Goal: Information Seeking & Learning: Check status

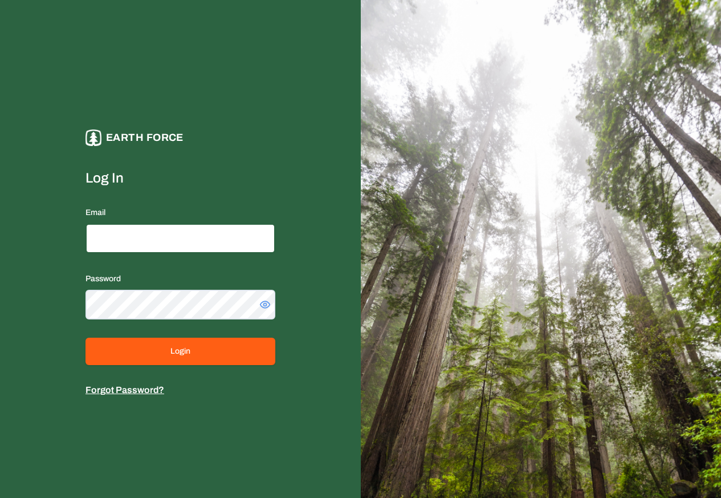
click at [123, 237] on input "Email" at bounding box center [181, 239] width 190 height 30
paste input "**********"
type input "**********"
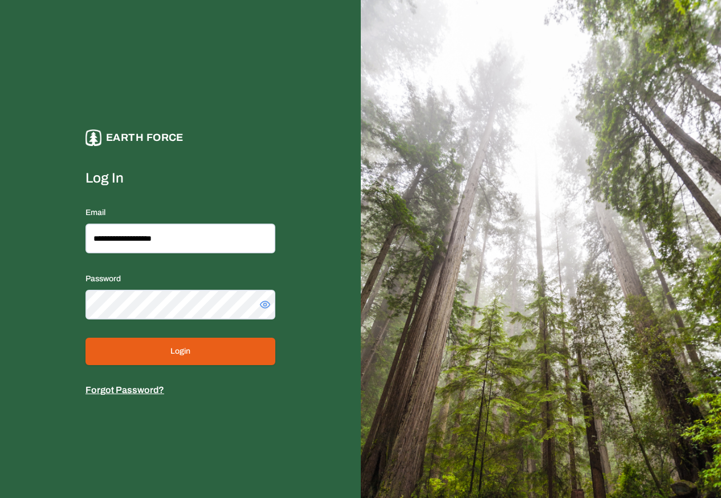
click at [156, 354] on button "Login" at bounding box center [181, 351] width 190 height 27
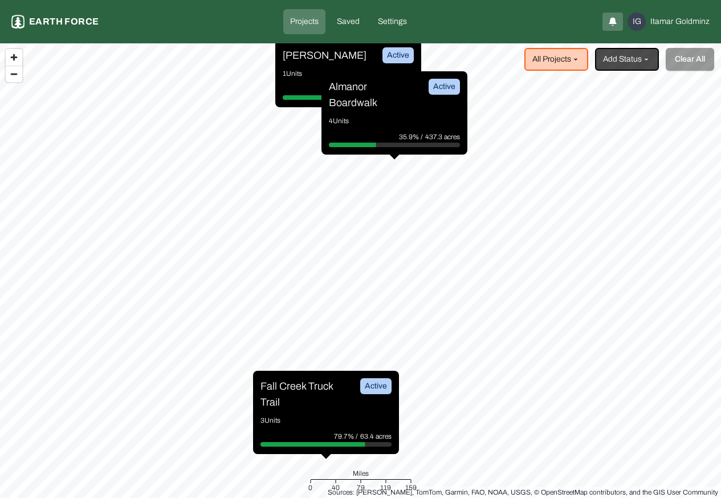
click at [306, 22] on p "Projects" at bounding box center [304, 21] width 29 height 11
click at [295, 66] on div "[PERSON_NAME] Active 1 Units 38.4% / 1790.9 acres" at bounding box center [348, 73] width 146 height 67
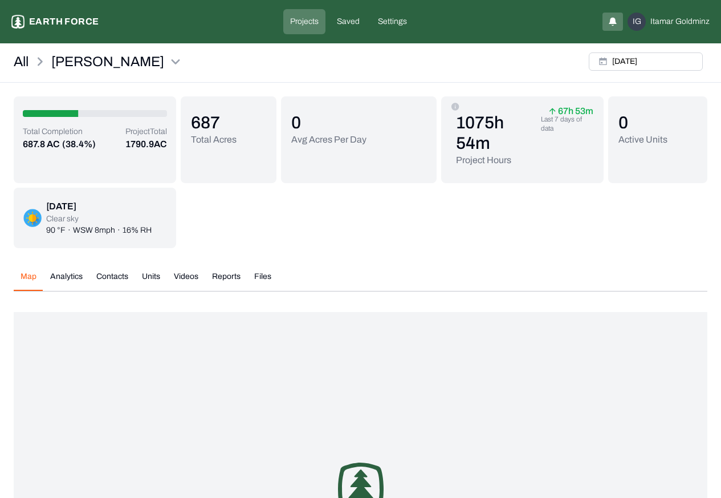
click at [64, 96] on div "Total Completion 687.8 AC (38.4%) Project Total 1790.9 AC 687 Total Acres 0 Avg…" at bounding box center [361, 390] width 694 height 589
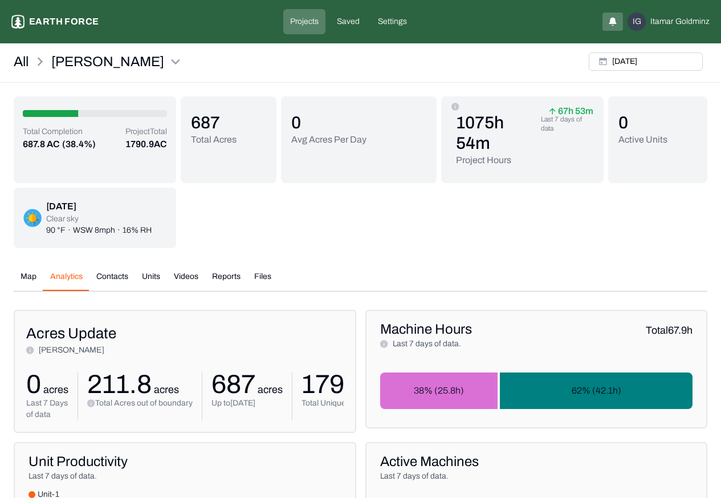
scroll to position [472, 0]
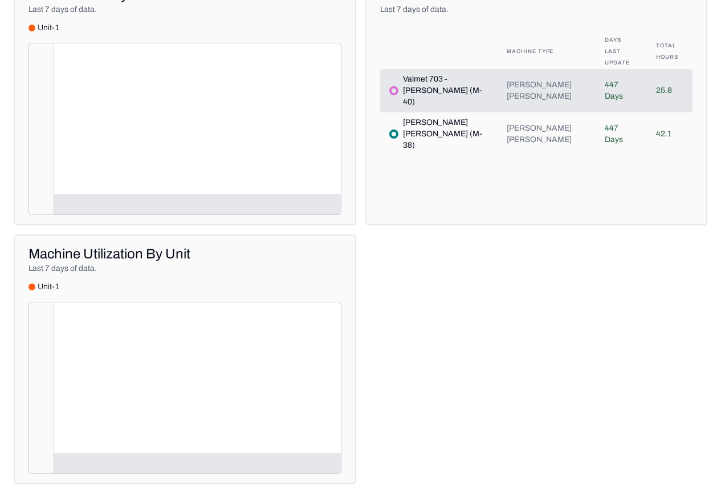
click at [106, 9] on p "Last 7 days of data." at bounding box center [185, 9] width 313 height 11
click at [107, 204] on div "Map Analytics Contacts Units Videos Reports Files [DATE] /* .letters { fill: #5…" at bounding box center [361, 139] width 694 height 689
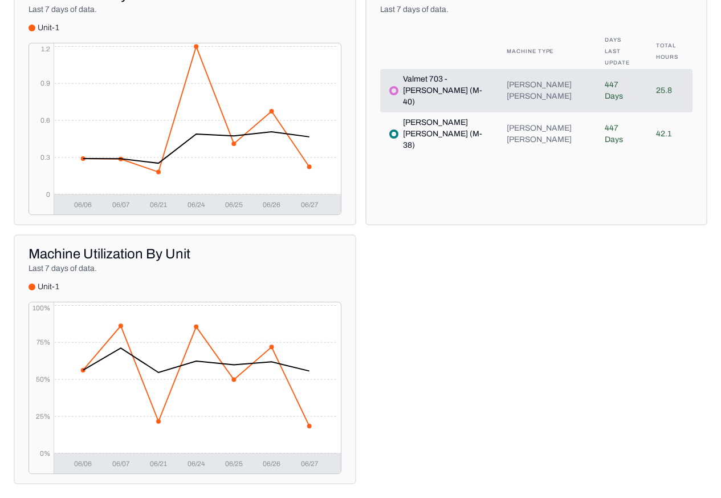
scroll to position [62, 0]
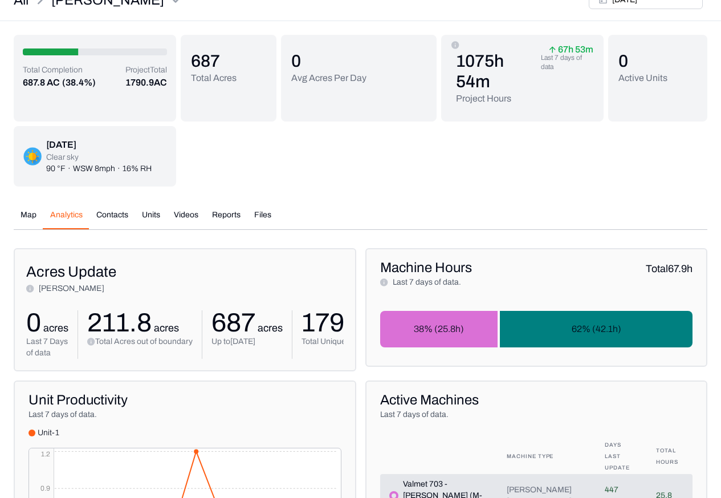
click at [105, 216] on div "Total Completion 687.8 AC (38.4%) Project Total 1790.9 AC 687 Total Acres 0 Avg…" at bounding box center [361, 462] width 694 height 854
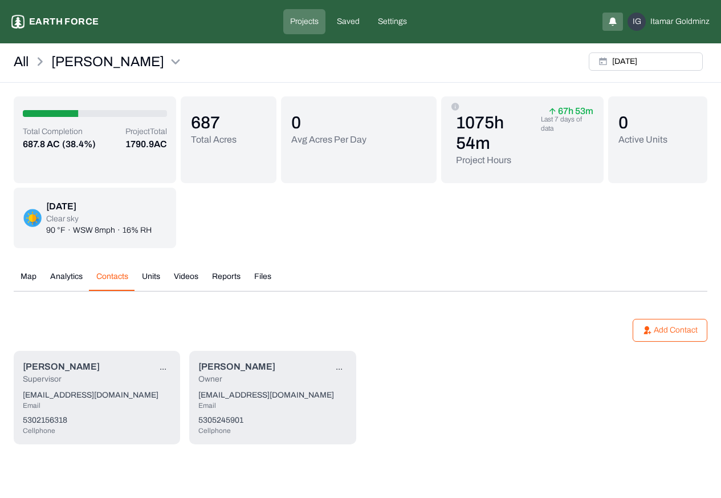
click at [106, 214] on p "Clear sky" at bounding box center [98, 218] width 105 height 11
click at [59, 378] on div "Supervisor" at bounding box center [61, 379] width 77 height 11
click at [160, 366] on html "[PERSON_NAME] Earth force Projects Saved Settings IG [PERSON_NAME] All [PERSON_…" at bounding box center [360, 236] width 721 height 472
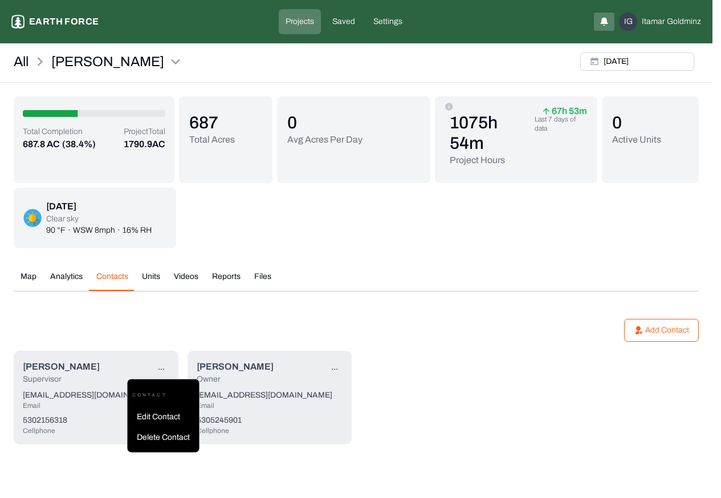
click at [150, 277] on html "[PERSON_NAME] Earth force Projects Saved Settings IG [PERSON_NAME] All [PERSON_…" at bounding box center [360, 236] width 721 height 472
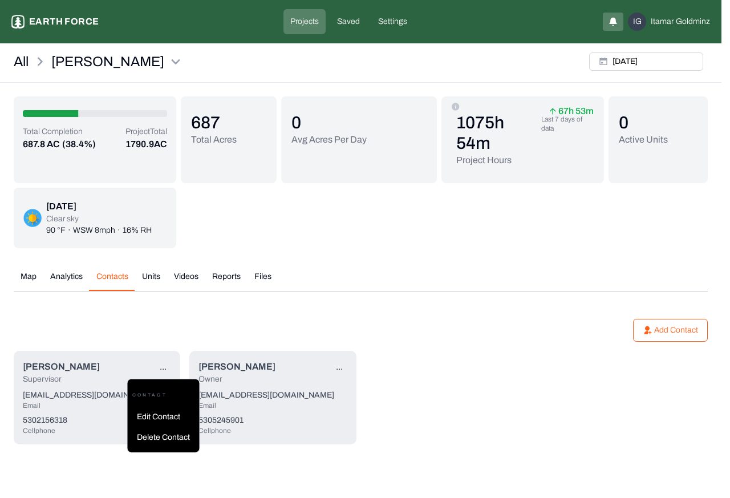
click at [152, 276] on html "[PERSON_NAME] Earth force Projects Saved Settings IG [PERSON_NAME] All [PERSON_…" at bounding box center [365, 236] width 730 height 472
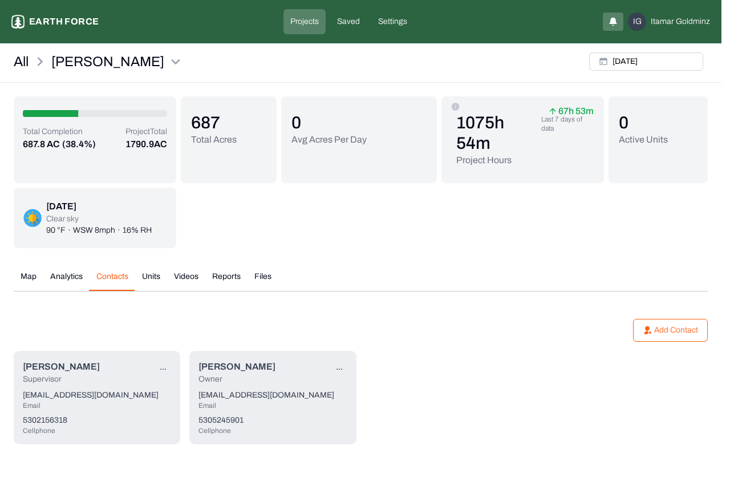
click at [148, 277] on button "Units" at bounding box center [151, 281] width 32 height 20
click at [0, 0] on div "unit-1" at bounding box center [0, 0] width 0 height 0
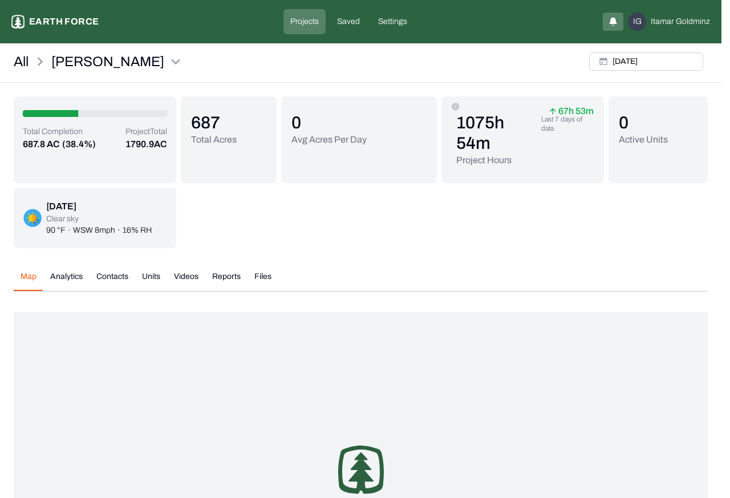
click at [58, 277] on div "Map Analytics Contacts Units Videos Reports Files [DATE] /* .letters { fill: #5…" at bounding box center [361, 456] width 694 height 389
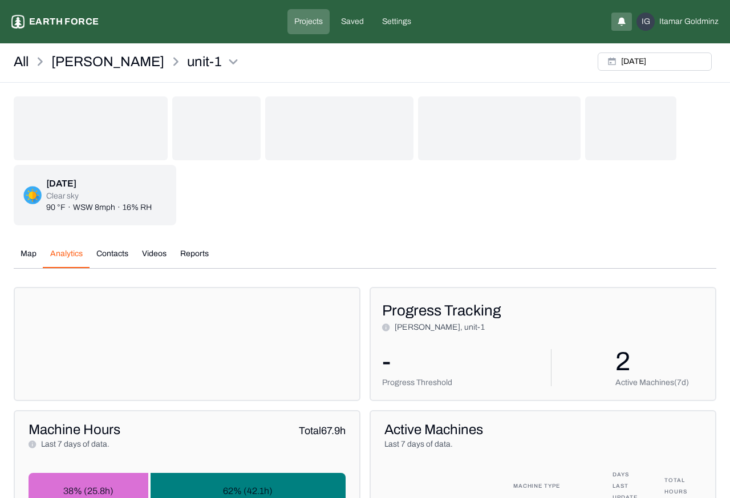
click at [60, 275] on div "Map Analytics Contacts Videos Reports [DATE] Map Legends And Sources [PERSON_NA…" at bounding box center [365, 420] width 703 height 362
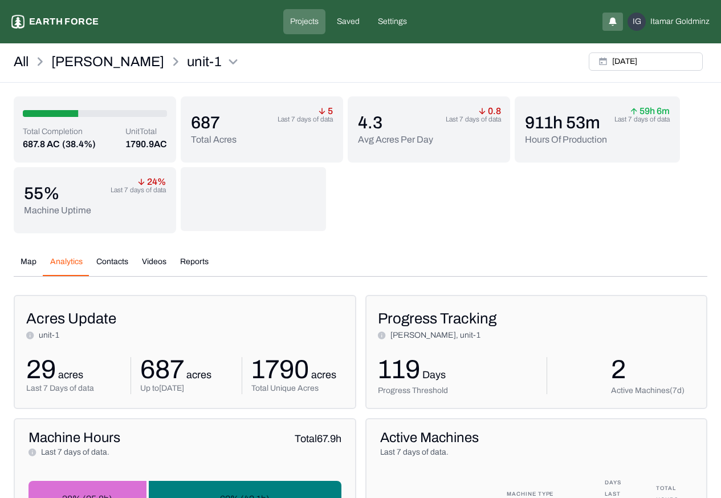
scroll to position [80, 0]
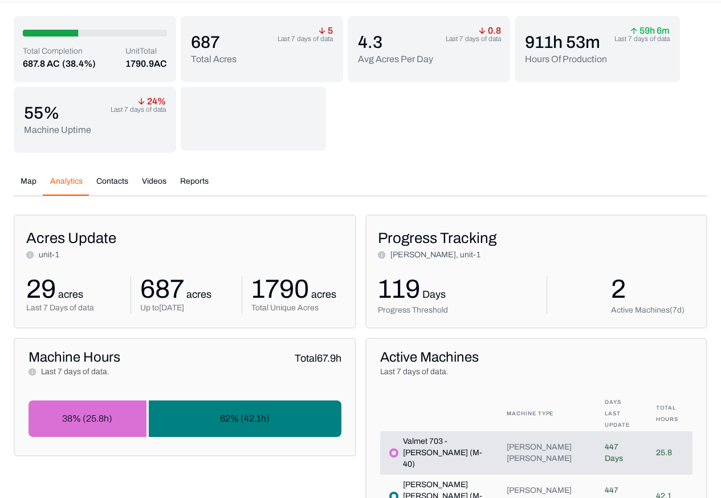
click at [104, 176] on div "Total Completion 687.8 AC (38.4%) Unit Total 1790.9 AC 687 Total Acres 5 Last 7…" at bounding box center [361, 272] width 694 height 512
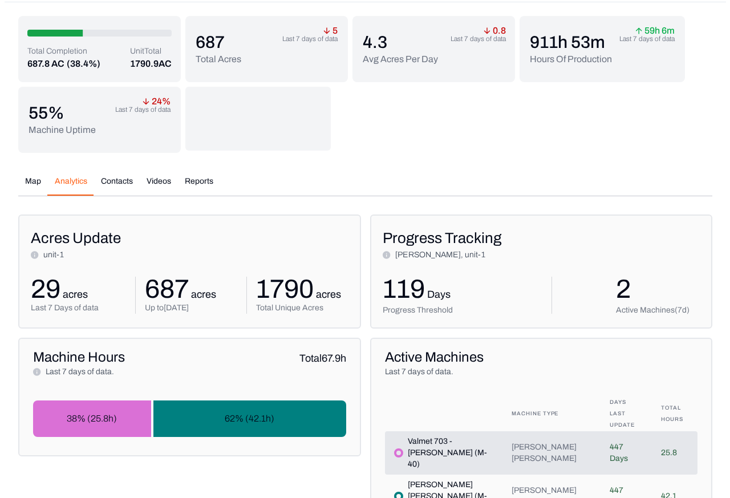
scroll to position [2, 0]
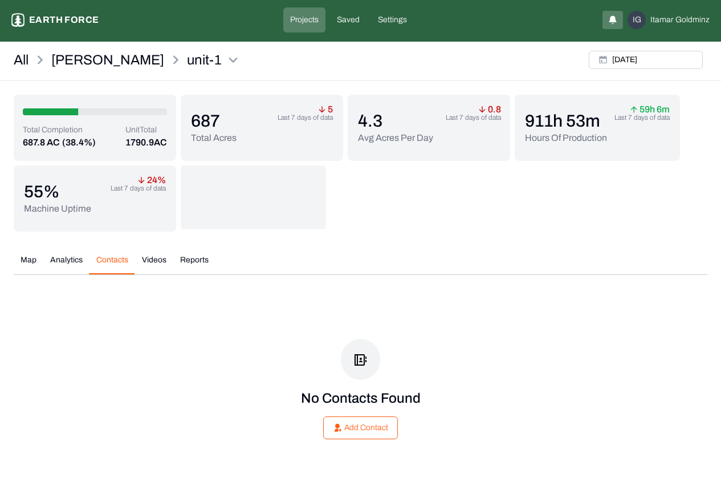
click at [107, 174] on div "55 % Machine Uptime 24 % Last 7 days of data" at bounding box center [95, 198] width 142 height 66
click at [146, 260] on button "Videos" at bounding box center [154, 264] width 38 height 20
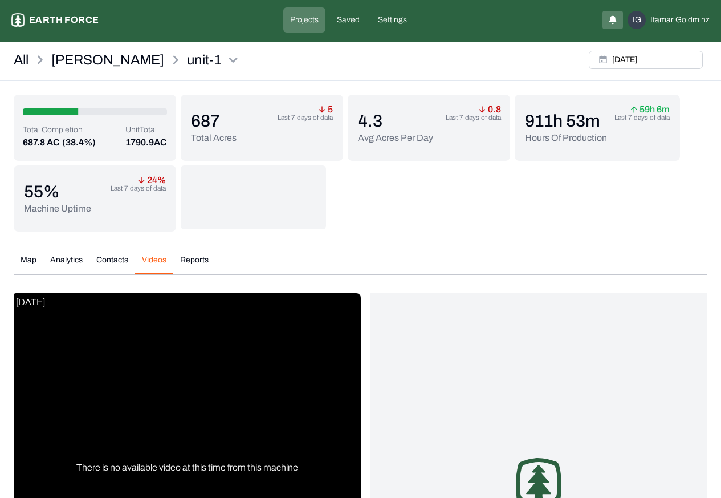
click at [194, 260] on button "Reports" at bounding box center [194, 264] width 42 height 20
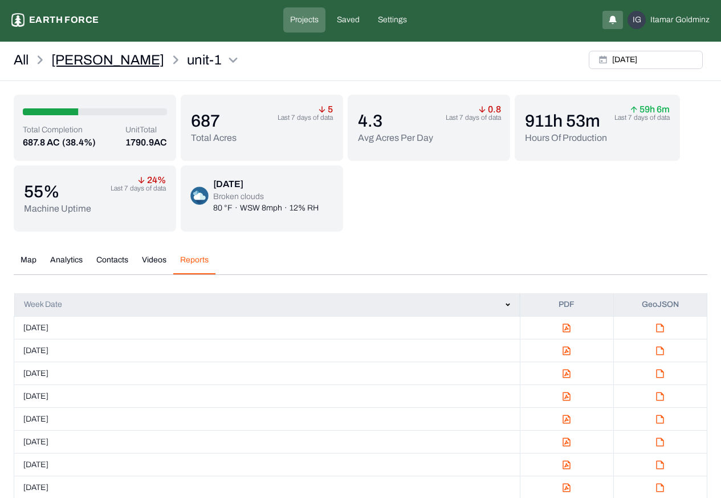
click at [71, 60] on p "[PERSON_NAME]" at bounding box center [107, 60] width 113 height 18
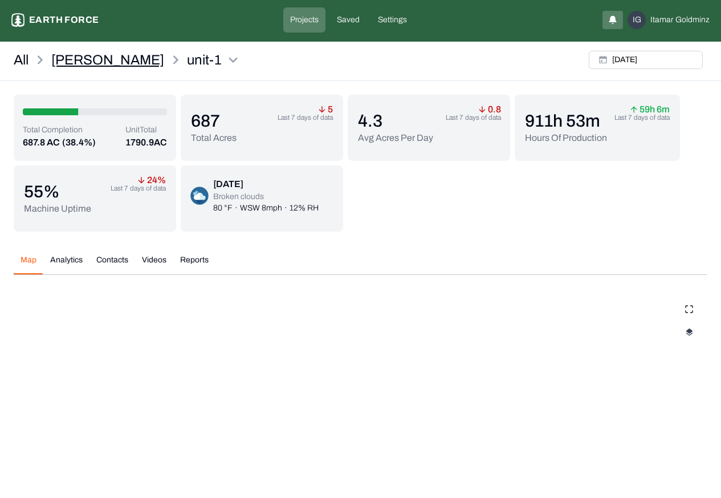
click at [81, 59] on p "[PERSON_NAME]" at bounding box center [107, 60] width 113 height 18
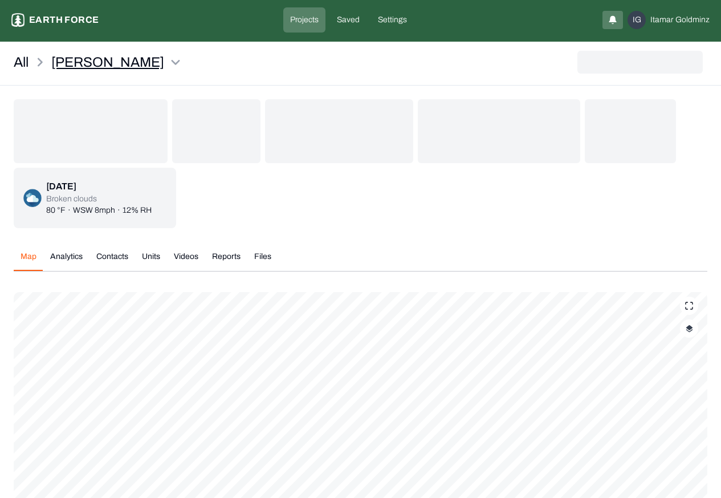
click at [120, 60] on html "[PERSON_NAME] Earth force Projects Saved Settings IG [PERSON_NAME] All [PERSON_…" at bounding box center [360, 318] width 721 height 640
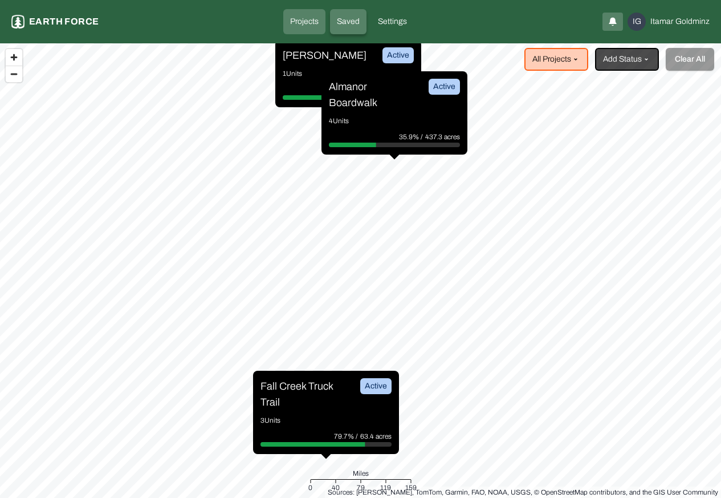
click at [347, 22] on p "Saved" at bounding box center [348, 21] width 23 height 11
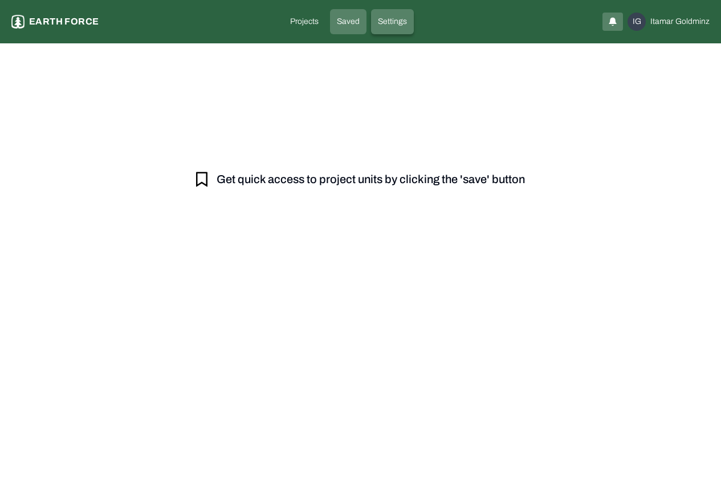
click at [391, 22] on p "Settings" at bounding box center [392, 21] width 29 height 11
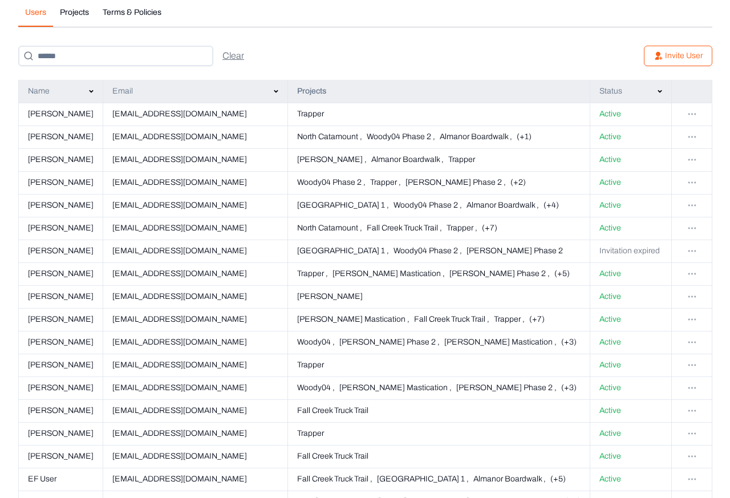
scroll to position [234, 0]
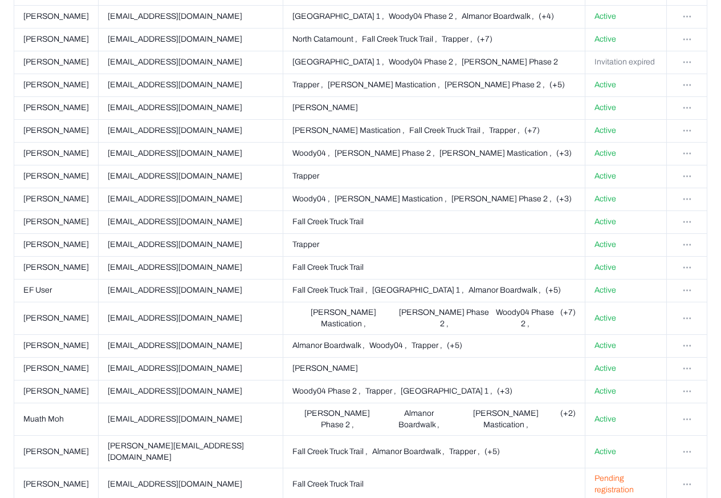
click at [709, 104] on div "Users Projects Terms & Policies Clear Invite User Name Email Projects Status [P…" at bounding box center [360, 166] width 721 height 715
click at [683, 103] on html "Settings Earth force Projects Saved Settings IG [PERSON_NAME] Users Projects Te…" at bounding box center [360, 152] width 721 height 772
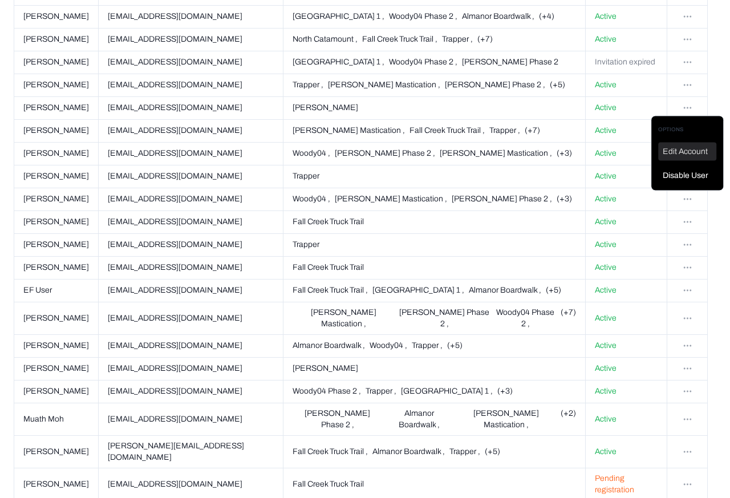
click at [680, 151] on div "Edit Account" at bounding box center [687, 152] width 58 height 18
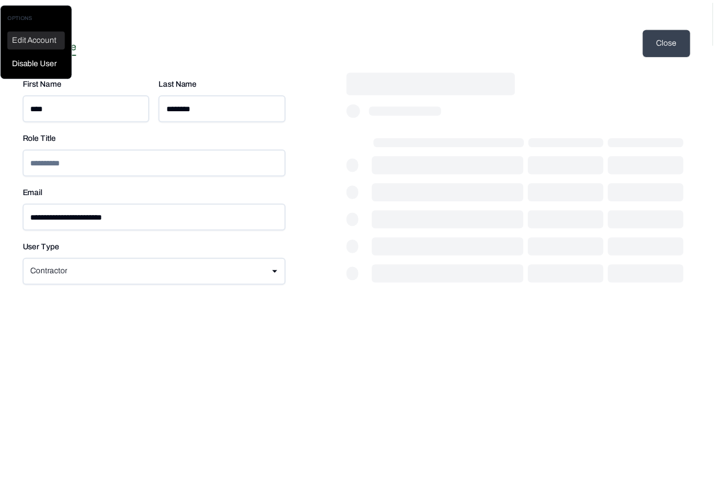
scroll to position [0, 0]
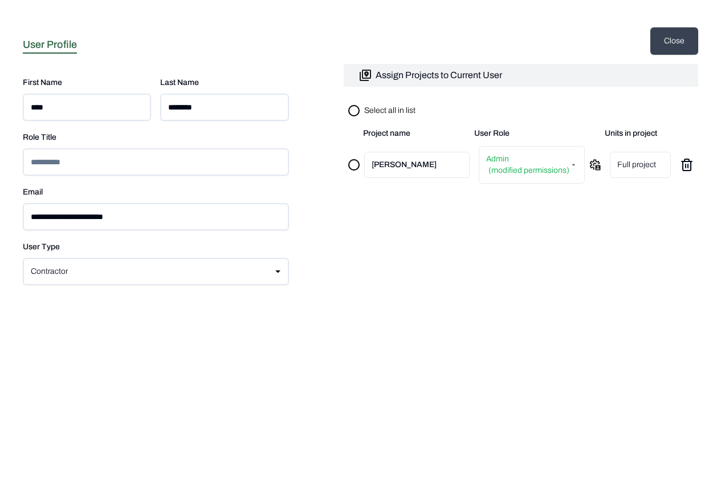
click at [64, 100] on html "**********" at bounding box center [360, 50] width 721 height 100
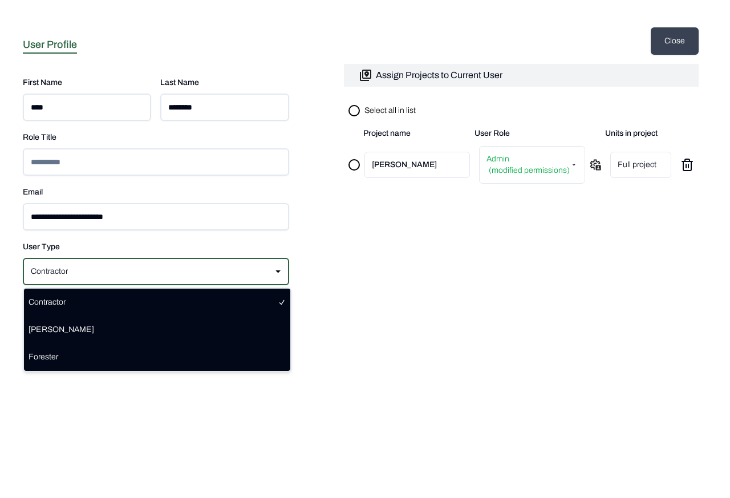
click at [504, 100] on html "**********" at bounding box center [365, 50] width 730 height 100
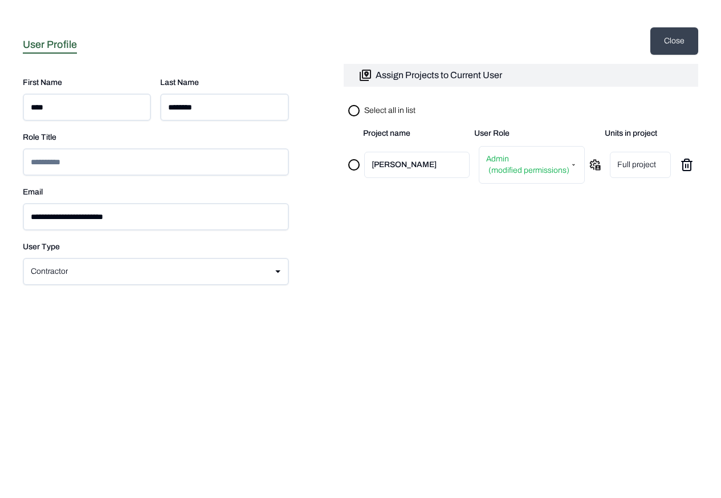
click at [556, 100] on html "**********" at bounding box center [360, 50] width 721 height 100
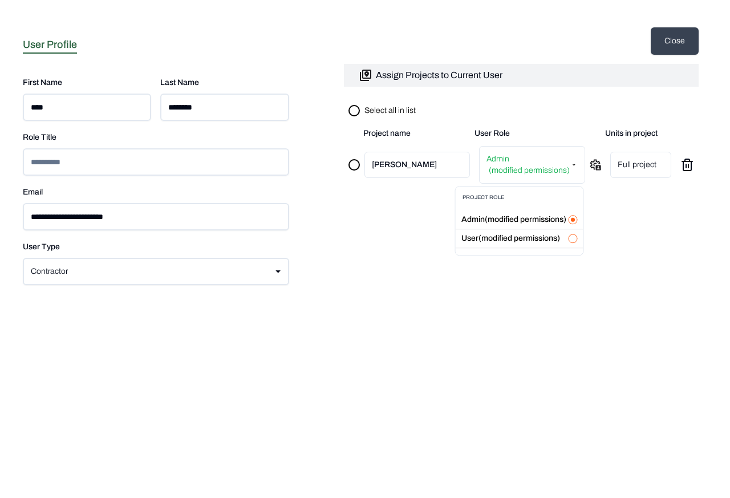
click at [593, 100] on html "**********" at bounding box center [365, 50] width 730 height 100
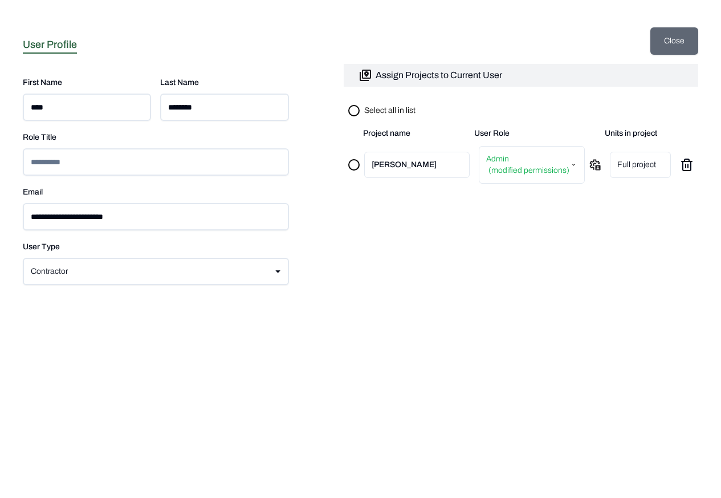
click at [671, 44] on button "Close" at bounding box center [675, 40] width 48 height 27
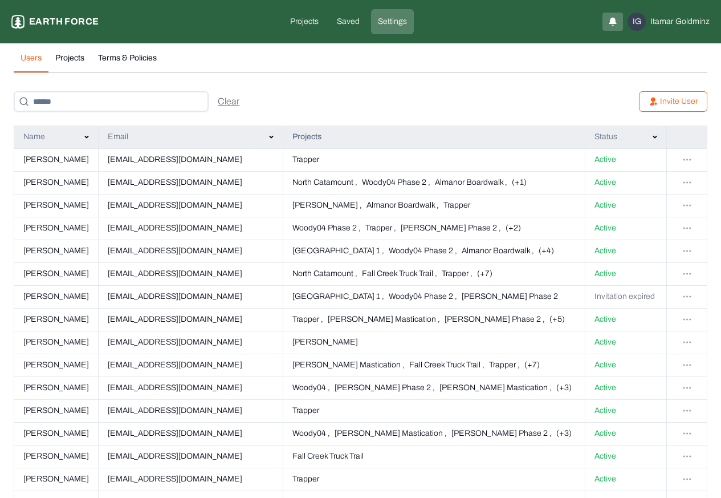
click at [67, 59] on button "Projects" at bounding box center [69, 62] width 43 height 20
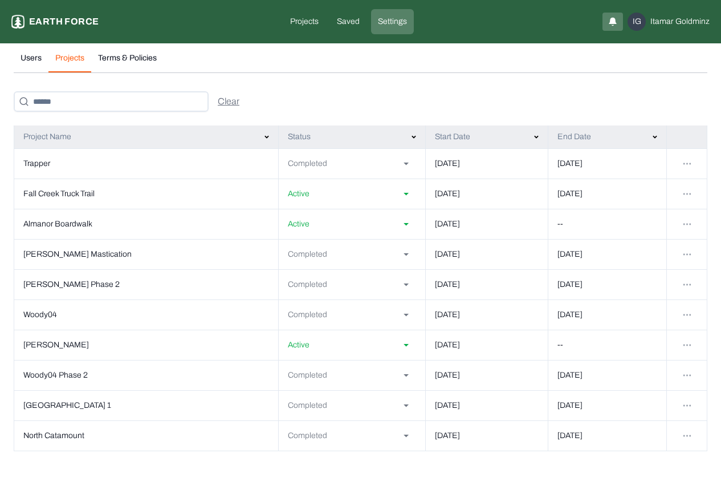
click at [684, 165] on html "Settings Earth force Projects Saved Settings IG Itamar Goldminz Users Projects …" at bounding box center [360, 232] width 721 height 465
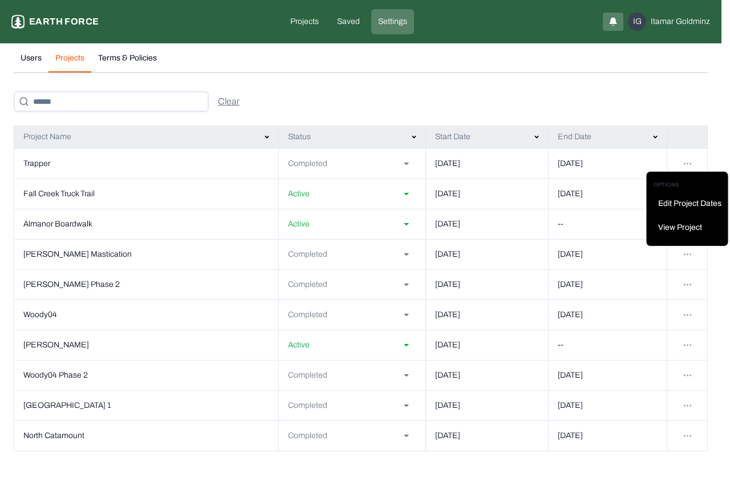
click at [674, 205] on p "Edit Project Dates" at bounding box center [689, 203] width 63 height 11
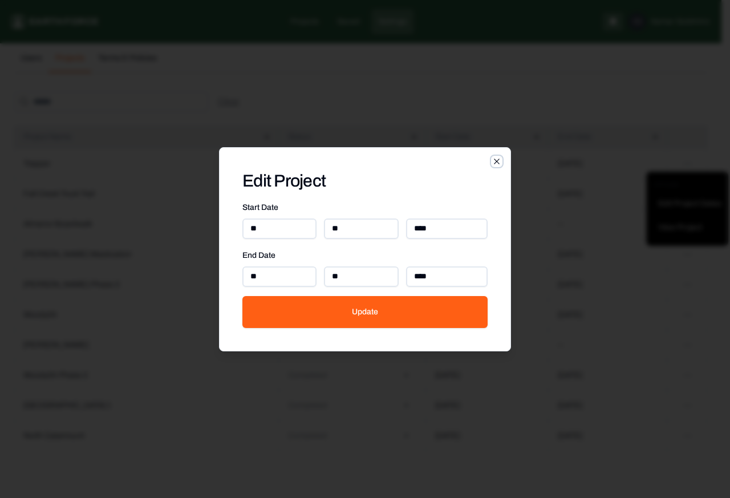
click at [497, 163] on icon "button" at bounding box center [496, 161] width 5 height 5
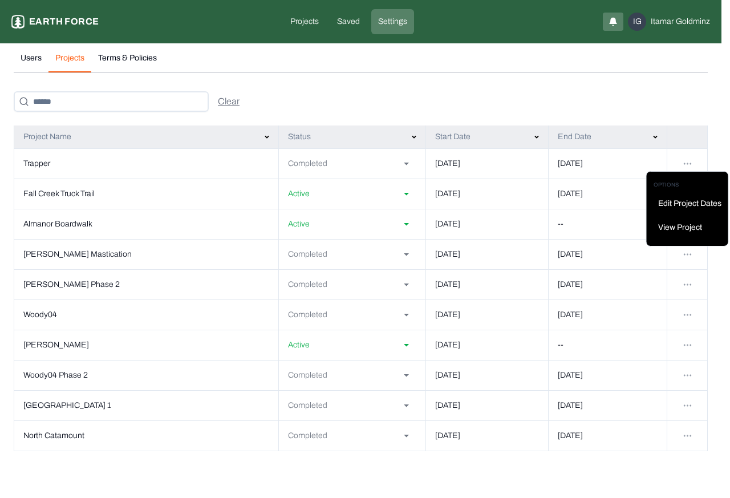
click at [127, 59] on html "Settings Earth force Projects Saved Settings IG Itamar Goldminz Users Projects …" at bounding box center [365, 232] width 730 height 465
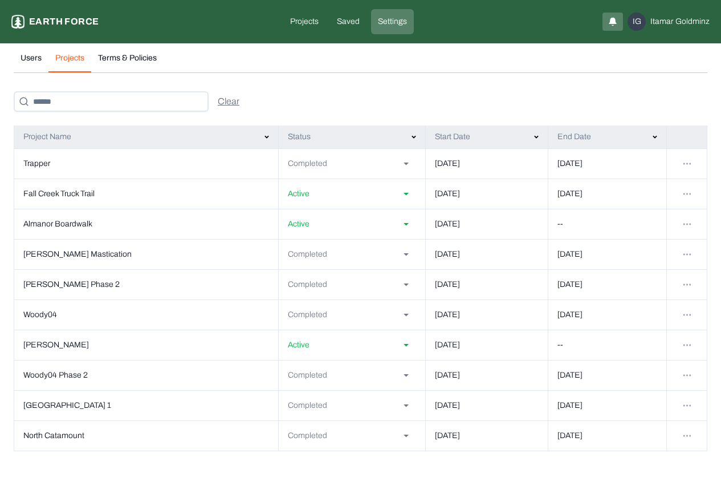
click at [120, 59] on policies "Terms & Policies" at bounding box center [127, 62] width 72 height 20
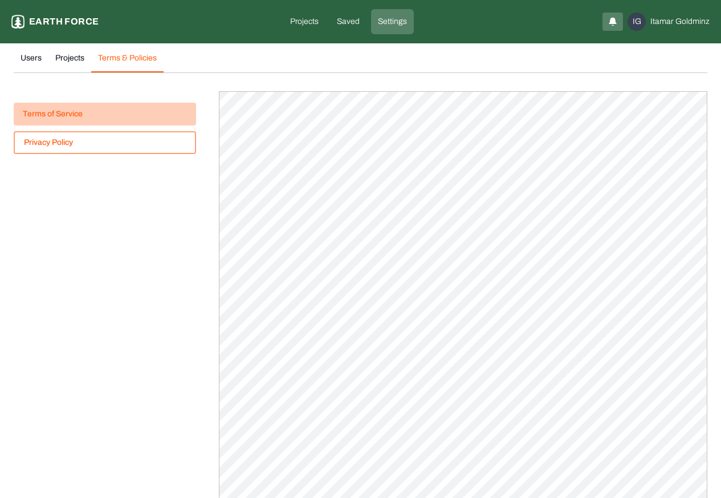
click at [64, 116] on button "Terms of Service" at bounding box center [105, 114] width 182 height 23
click at [616, 21] on icon "button" at bounding box center [613, 21] width 7 height 6
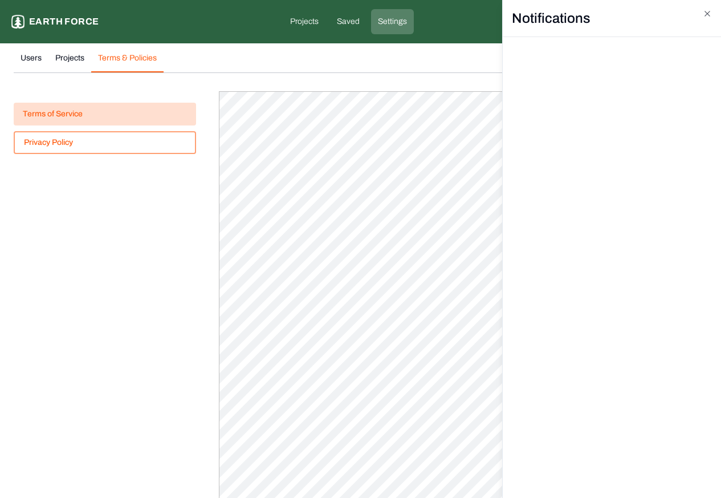
click at [713, 13] on h2 "Notifications" at bounding box center [612, 18] width 218 height 37
click at [711, 15] on icon "button" at bounding box center [707, 13] width 9 height 9
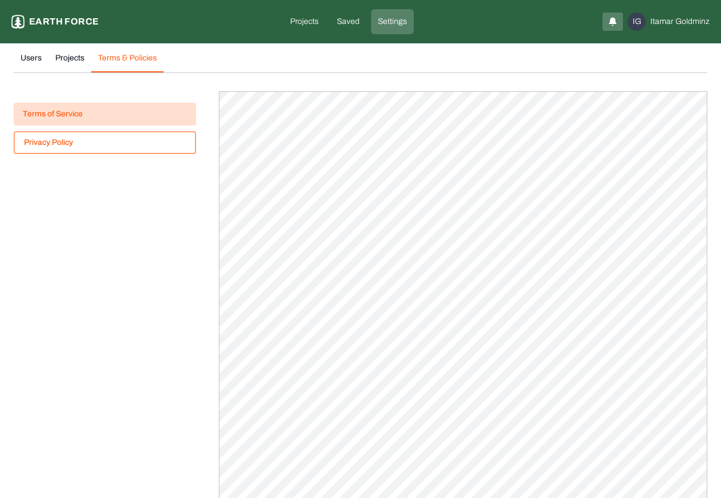
click at [639, 22] on html "Settings Earth force Projects Saved Settings IG Itamar Goldminz Users Projects …" at bounding box center [360, 301] width 721 height 603
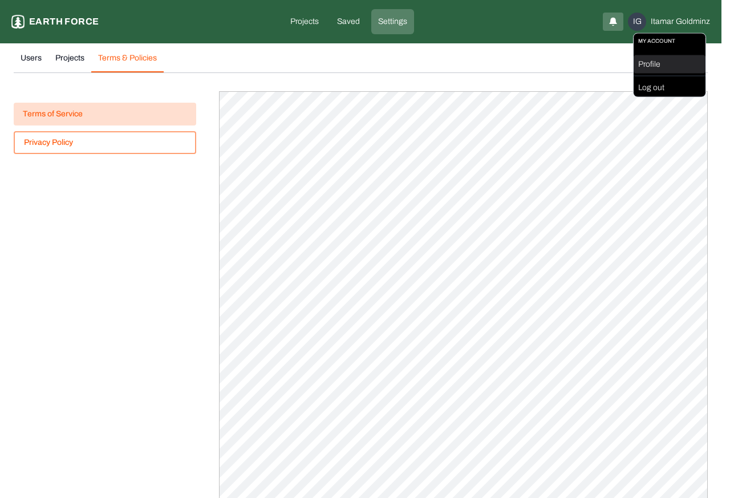
click at [646, 65] on div "Profile" at bounding box center [670, 64] width 72 height 18
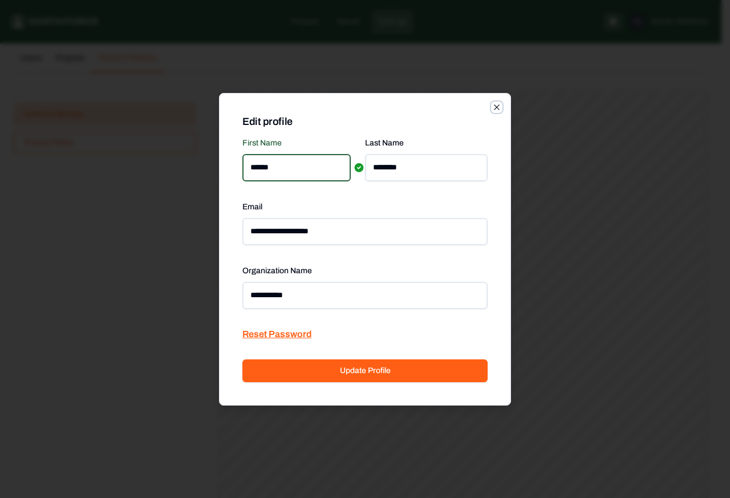
click at [497, 108] on icon "button" at bounding box center [496, 106] width 5 height 5
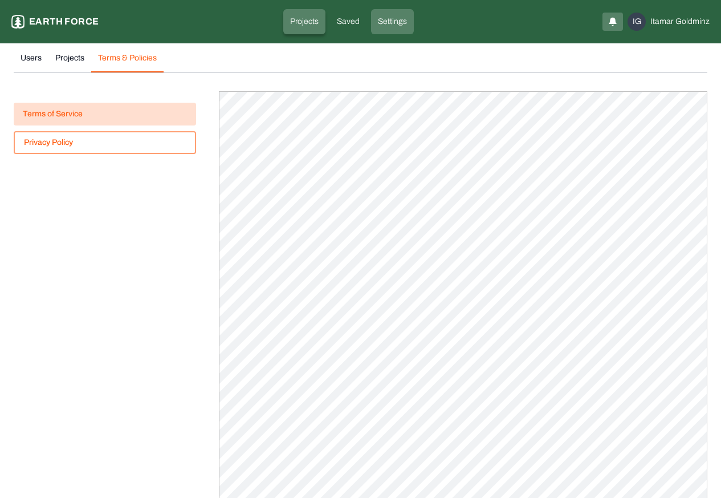
click at [299, 22] on p "Projects" at bounding box center [304, 21] width 29 height 11
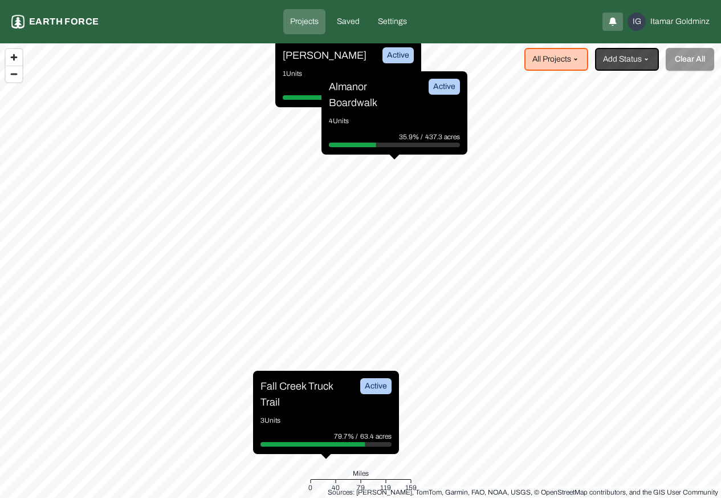
click at [305, 58] on p "[PERSON_NAME]" at bounding box center [325, 55] width 84 height 16
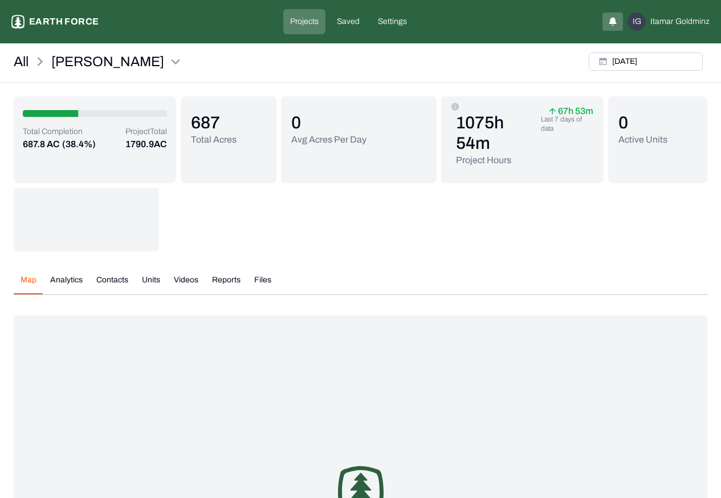
click at [261, 265] on div "Map Analytics Contacts Units Videos Reports Files Fri, Aug, 30, 2024 /* .letter…" at bounding box center [361, 477] width 694 height 424
click at [260, 280] on button "Files" at bounding box center [262, 284] width 31 height 20
